Goal: Navigation & Orientation: Find specific page/section

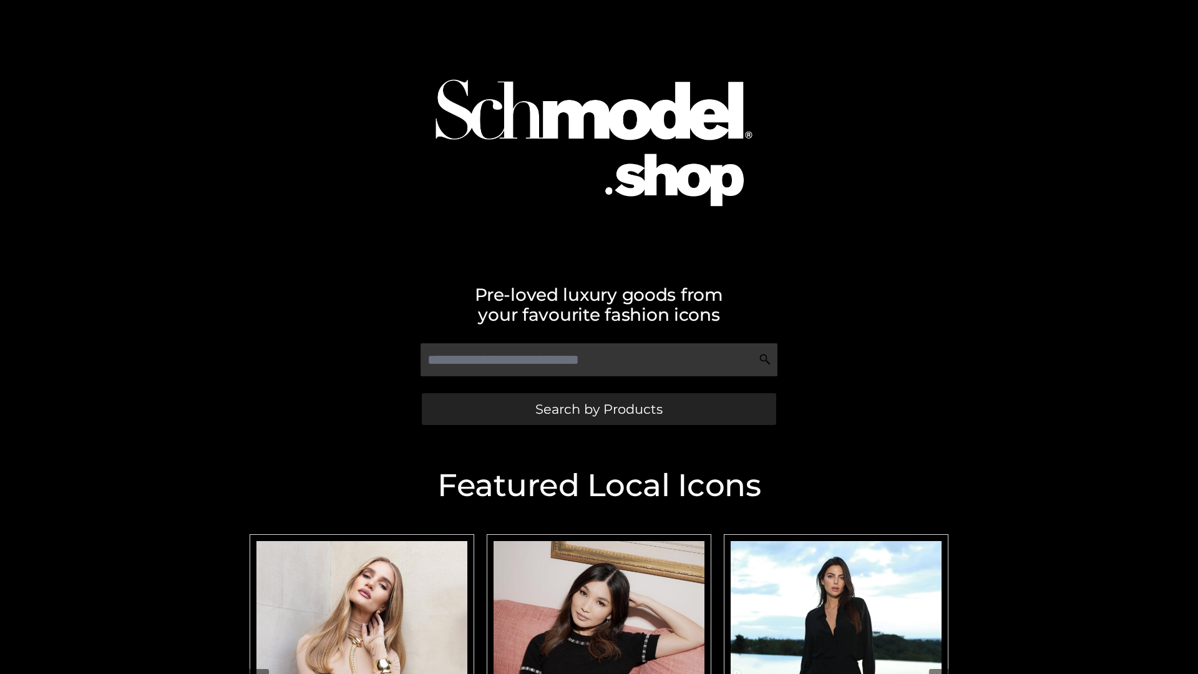
click at [598, 409] on span "Search by Products" at bounding box center [598, 408] width 127 height 13
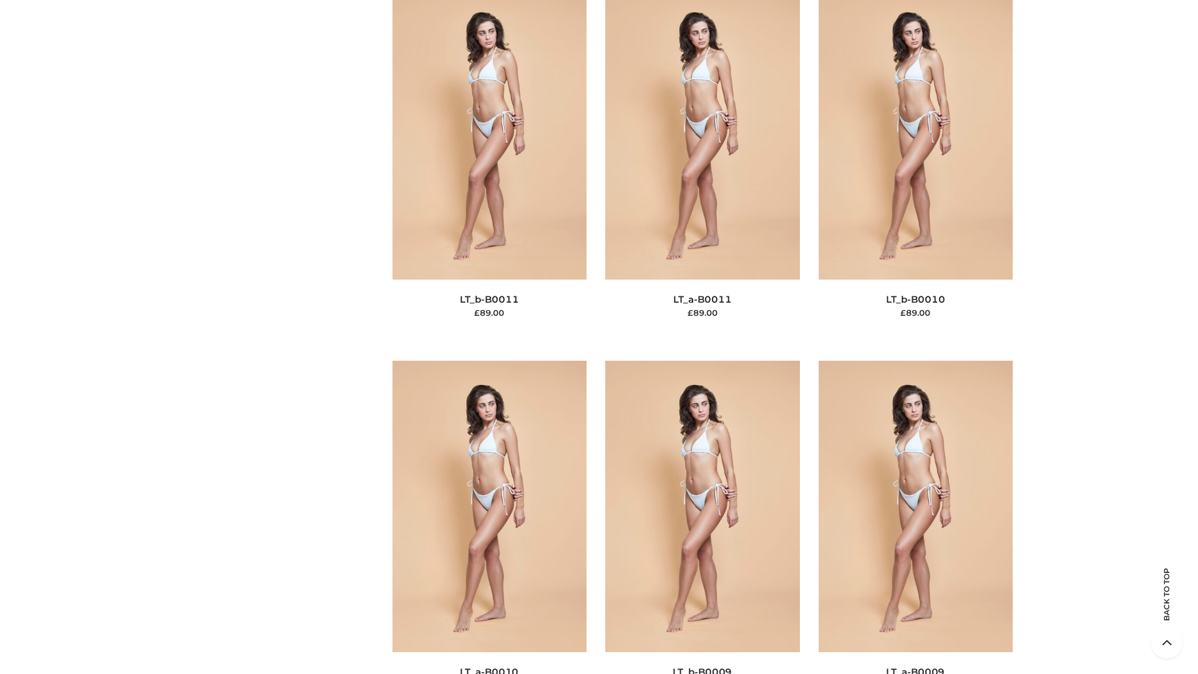
scroll to position [5602, 0]
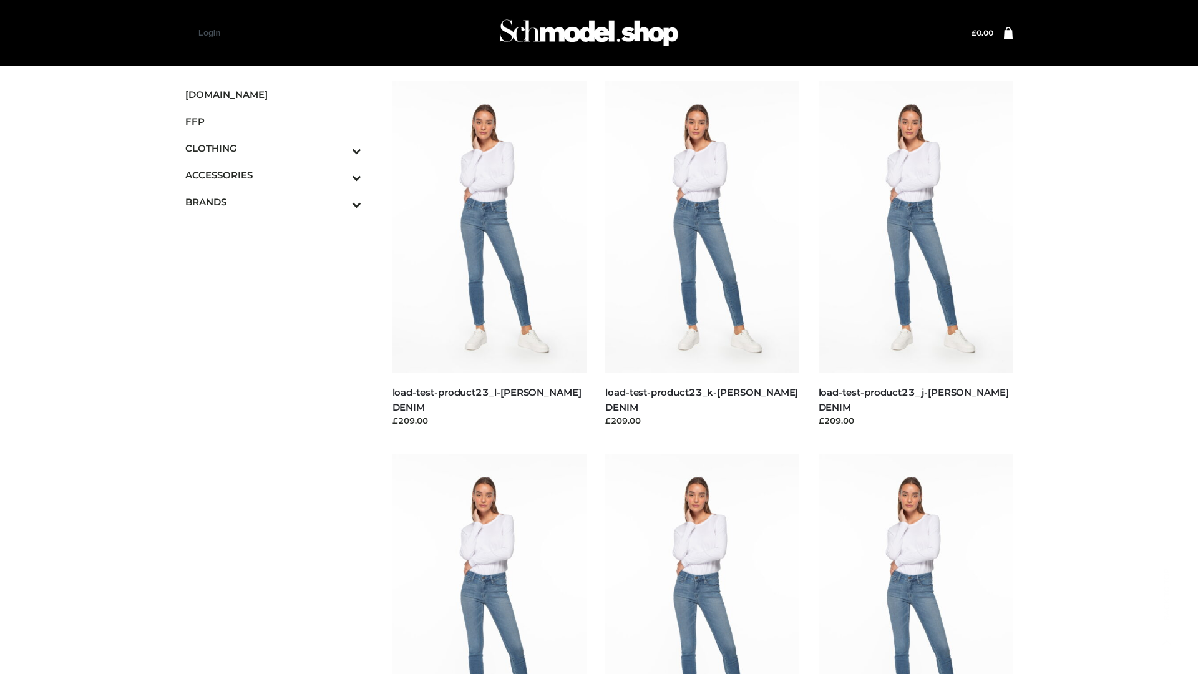
scroll to position [1094, 0]
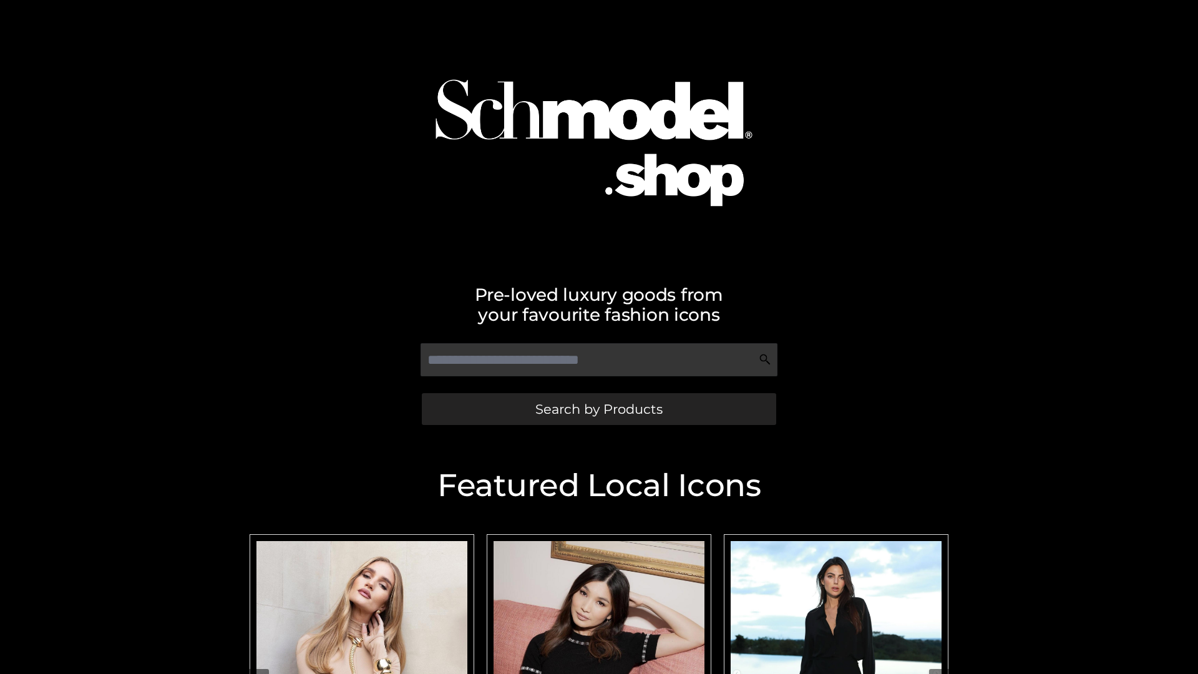
click at [598, 409] on span "Search by Products" at bounding box center [598, 408] width 127 height 13
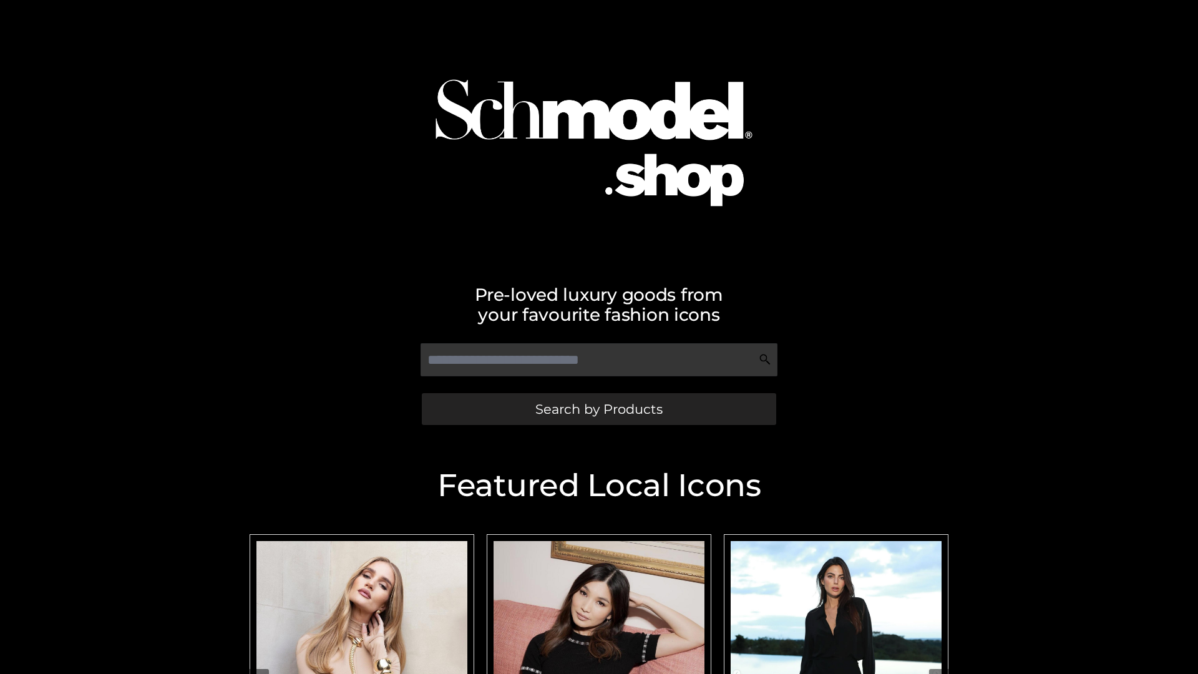
click at [598, 409] on span "Search by Products" at bounding box center [598, 408] width 127 height 13
